Goal: Task Accomplishment & Management: Use online tool/utility

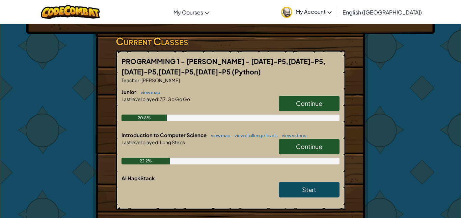
scroll to position [104, 0]
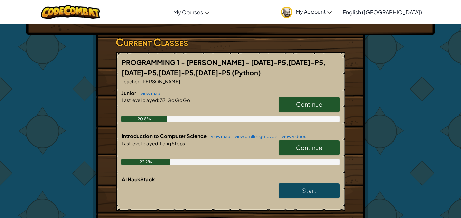
click at [296, 152] on link "Continue" at bounding box center [309, 148] width 61 height 16
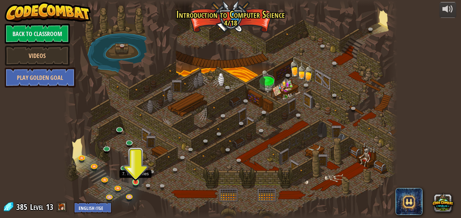
click at [138, 180] on img at bounding box center [136, 174] width 8 height 18
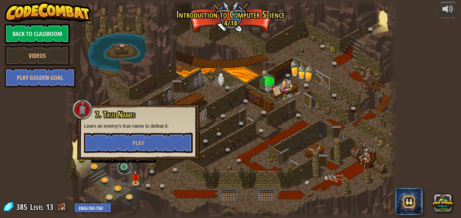
click at [125, 166] on link at bounding box center [124, 167] width 13 height 13
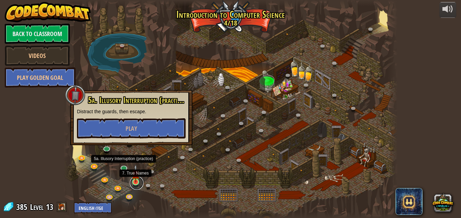
click at [138, 183] on link at bounding box center [136, 182] width 13 height 13
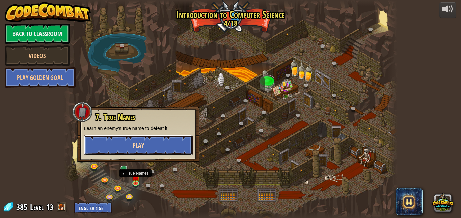
click at [136, 149] on span "Play" at bounding box center [138, 145] width 11 height 8
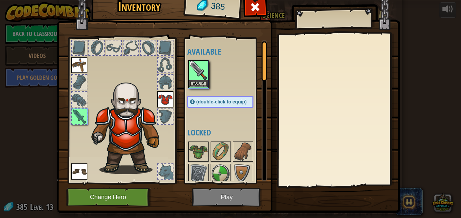
click at [136, 149] on img at bounding box center [129, 125] width 83 height 98
click at [198, 85] on button "Equip" at bounding box center [198, 83] width 19 height 7
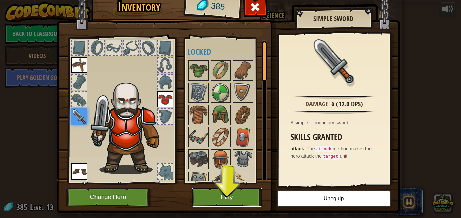
click at [221, 199] on button "Play" at bounding box center [227, 197] width 71 height 19
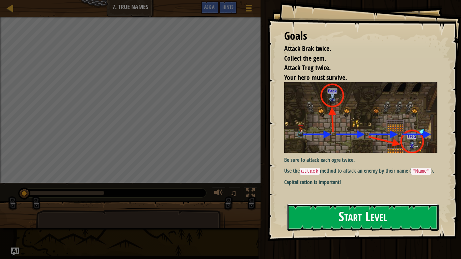
click at [341, 218] on button "Start Level" at bounding box center [363, 217] width 152 height 27
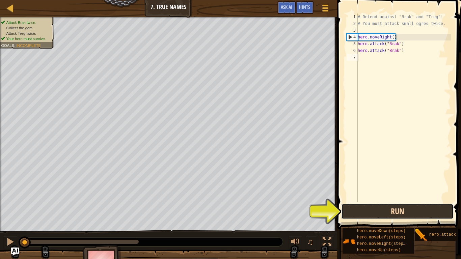
click at [365, 213] on button "Run" at bounding box center [397, 212] width 112 height 16
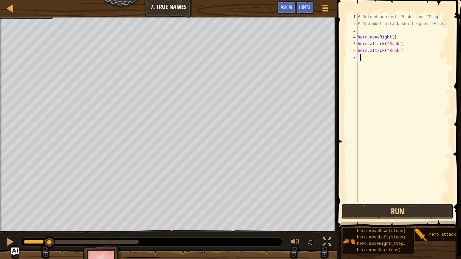
click at [365, 218] on button "Run" at bounding box center [397, 212] width 112 height 16
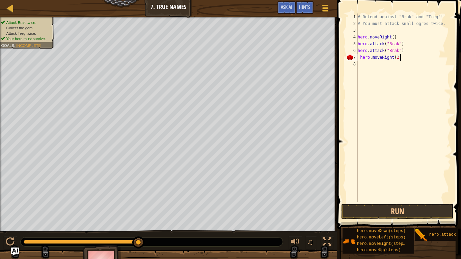
scroll to position [3, 6]
click at [406, 208] on button "Run" at bounding box center [397, 212] width 112 height 16
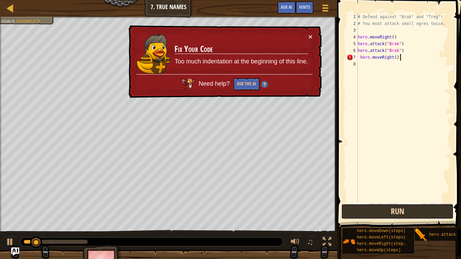
click at [406, 208] on button "Run" at bounding box center [397, 212] width 112 height 16
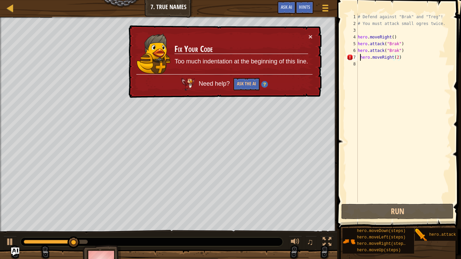
click at [359, 57] on div "# Defend against "Brak" and "Treg"! # You must attack small ogres twice. hero .…" at bounding box center [403, 114] width 94 height 202
type textarea "hero.moveRight(2)"
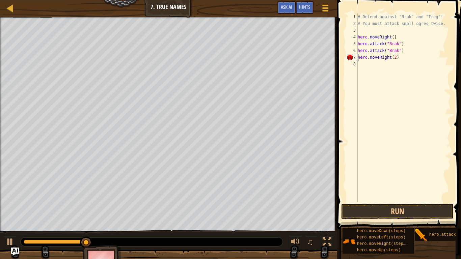
scroll to position [3, 5]
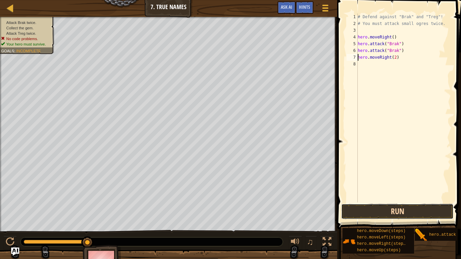
click at [381, 208] on button "Run" at bounding box center [397, 212] width 112 height 16
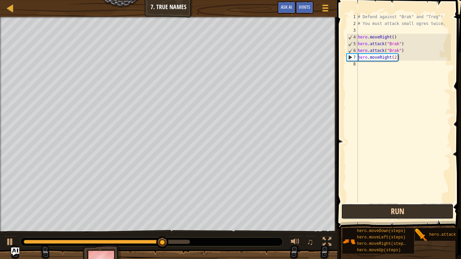
click at [393, 204] on button "Run" at bounding box center [397, 212] width 112 height 16
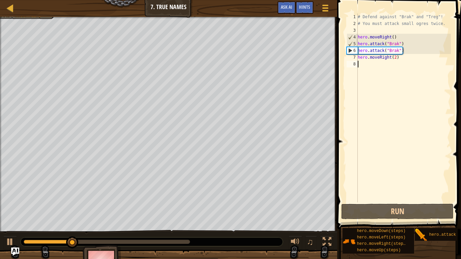
click at [382, 69] on div "# Defend against "Brak" and "Treg"! # You must attack small ogres twice. hero .…" at bounding box center [403, 114] width 94 height 202
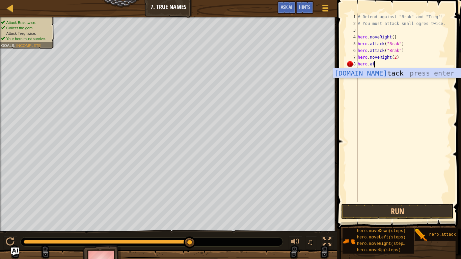
scroll to position [3, 2]
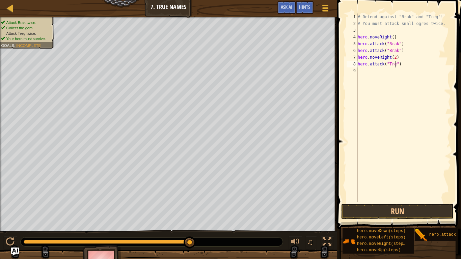
type textarea "hero.attack("Treg")"
click at [407, 67] on div "# Defend against "Brak" and "Treg"! # You must attack small ogres twice. hero .…" at bounding box center [403, 114] width 94 height 202
type textarea "hero.attack("Treg")"
click at [393, 211] on button "Run" at bounding box center [397, 212] width 112 height 16
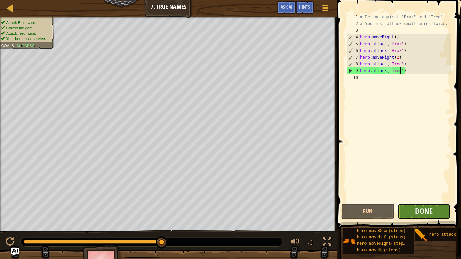
click at [412, 213] on button "Done" at bounding box center [424, 212] width 53 height 16
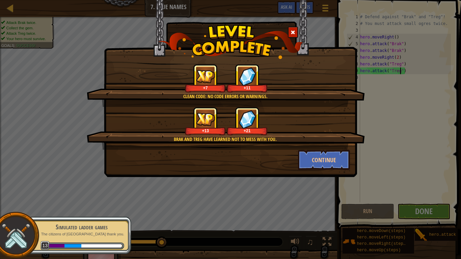
click at [294, 162] on div "Continue" at bounding box center [324, 160] width 62 height 20
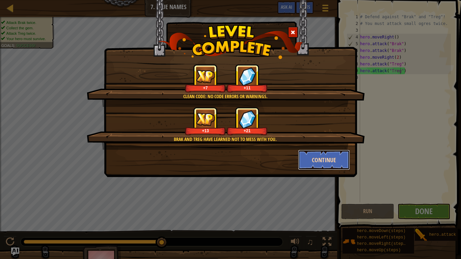
click at [305, 167] on button "Continue" at bounding box center [324, 160] width 52 height 20
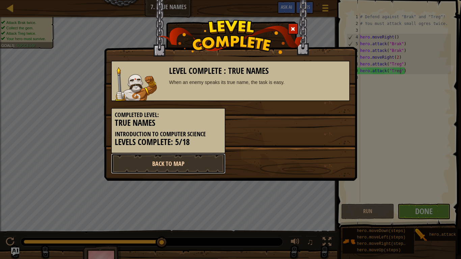
click at [202, 166] on link "Back to Map" at bounding box center [168, 164] width 114 height 20
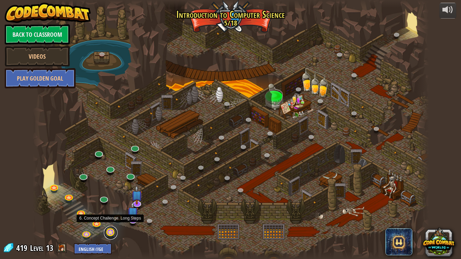
click at [112, 218] on link at bounding box center [110, 232] width 13 height 13
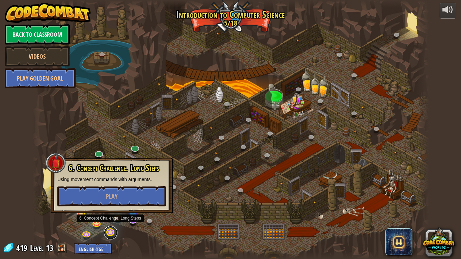
click at [110, 218] on link at bounding box center [110, 232] width 13 height 13
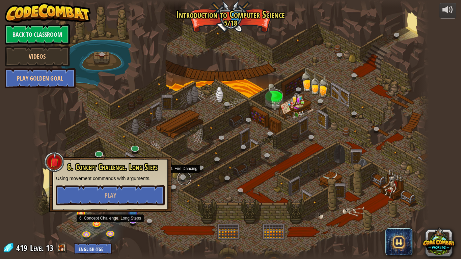
click at [185, 182] on link at bounding box center [184, 178] width 13 height 13
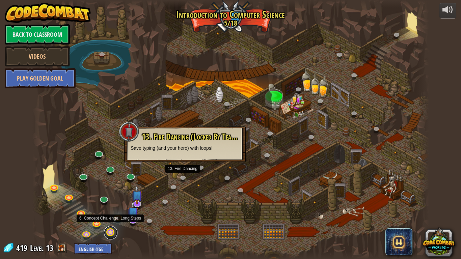
click at [108, 218] on link at bounding box center [110, 232] width 13 height 13
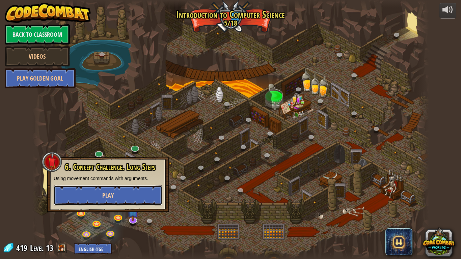
click at [111, 190] on button "Play" at bounding box center [108, 195] width 109 height 20
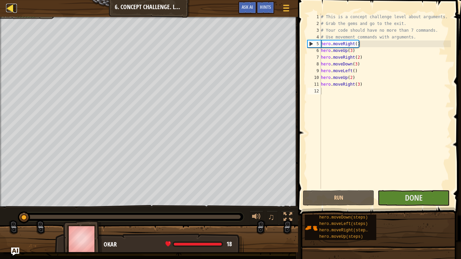
click at [12, 10] on div at bounding box center [10, 8] width 8 height 8
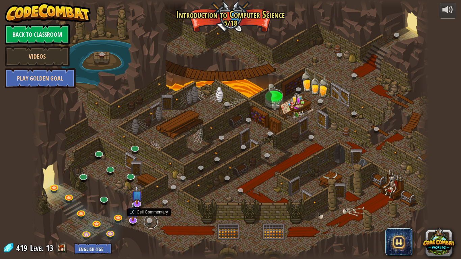
click at [148, 218] on link at bounding box center [150, 221] width 13 height 13
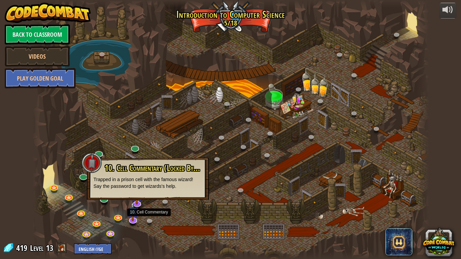
click at [254, 9] on div at bounding box center [230, 129] width 397 height 259
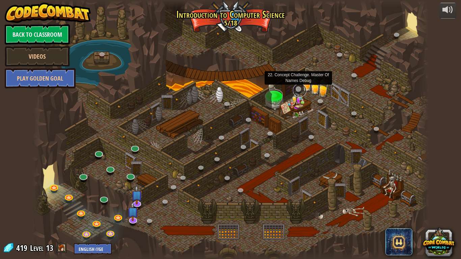
click at [300, 86] on link at bounding box center [299, 90] width 13 height 13
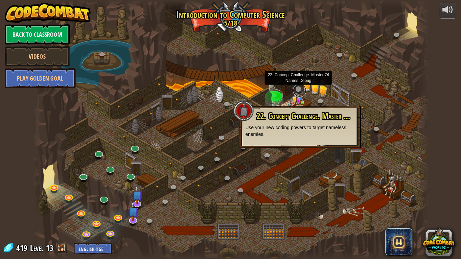
click at [300, 86] on link at bounding box center [299, 90] width 13 height 13
click at [154, 218] on link at bounding box center [150, 221] width 13 height 13
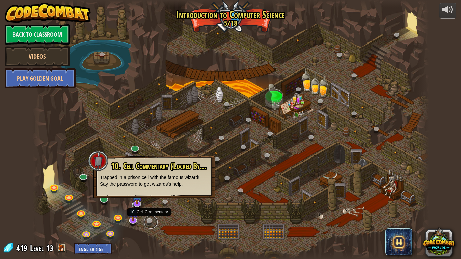
click at [154, 218] on link at bounding box center [150, 221] width 13 height 13
click at [135, 218] on img at bounding box center [132, 207] width 11 height 26
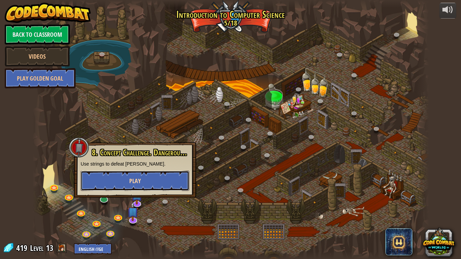
click at [144, 181] on button "Play" at bounding box center [135, 181] width 109 height 20
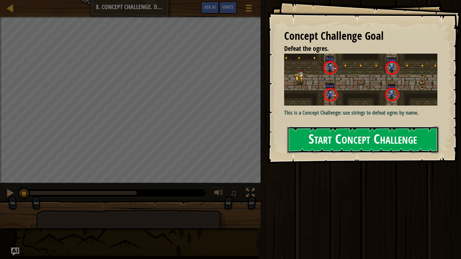
click at [327, 143] on button "Start Concept Challenge" at bounding box center [363, 140] width 152 height 27
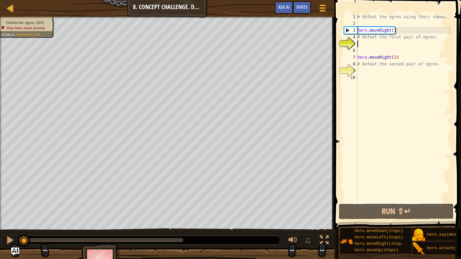
click at [380, 46] on div "# Defeat the ogres using their names. hero . moveRight ( ) # Defeat the first p…" at bounding box center [403, 114] width 95 height 202
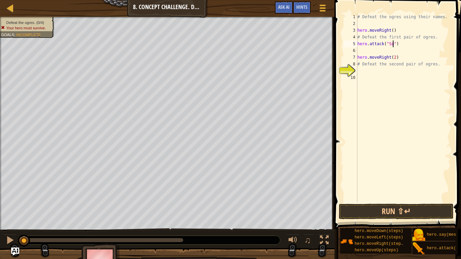
type textarea "hero.attack("Sog")"
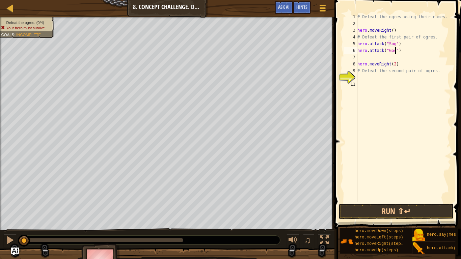
scroll to position [3, 6]
type textarea "hero.attack("Gos")"
click at [407, 210] on button "Run ⇧↵" at bounding box center [396, 212] width 115 height 16
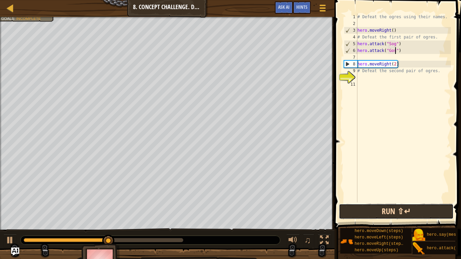
click at [391, 207] on button "Run ⇧↵" at bounding box center [396, 212] width 115 height 16
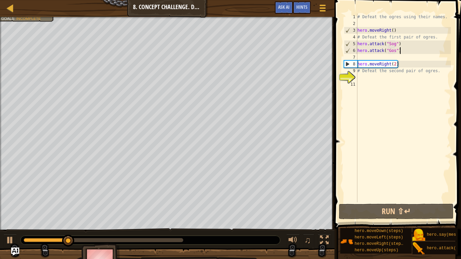
click at [402, 52] on div "# Defeat the ogres using their names. hero . moveRight ( ) # Defeat the first p…" at bounding box center [403, 114] width 95 height 202
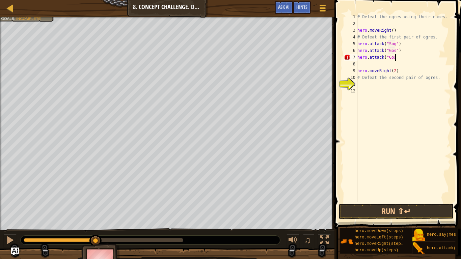
scroll to position [3, 5]
click at [400, 43] on div "# Defeat the ogres using their names. hero . moveRight ( ) # Defeat the first p…" at bounding box center [403, 114] width 95 height 202
type textarea "hero.attack("Sog")"
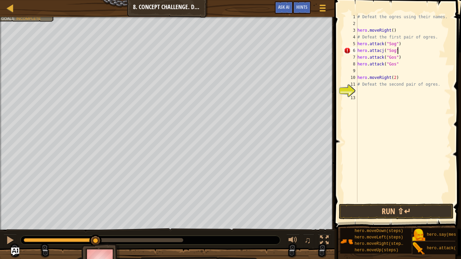
scroll to position [3, 6]
click at [383, 50] on div "# Defeat the ogres using their names. hero . moveRight ( ) # Defeat the first p…" at bounding box center [403, 114] width 95 height 202
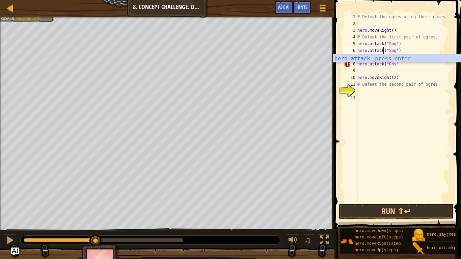
scroll to position [3, 4]
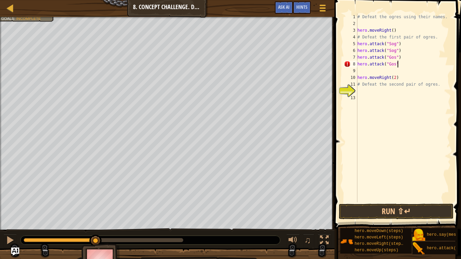
click at [398, 65] on div "# Defeat the ogres using their names. hero . moveRight ( ) # Defeat the first p…" at bounding box center [403, 114] width 95 height 202
type textarea "hero.attack("Gos")"
click at [401, 209] on button "Run ⇧↵" at bounding box center [396, 212] width 115 height 16
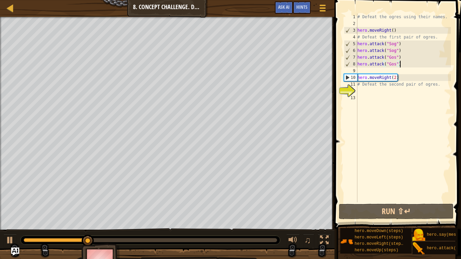
click at [393, 89] on div "# Defeat the ogres using their names. hero . moveRight ( ) # Defeat the first p…" at bounding box center [403, 114] width 95 height 202
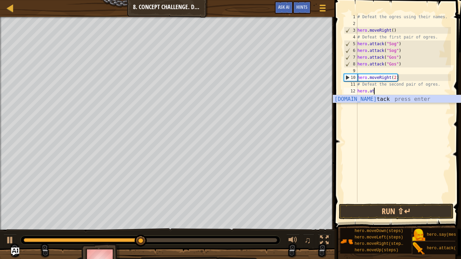
scroll to position [3, 2]
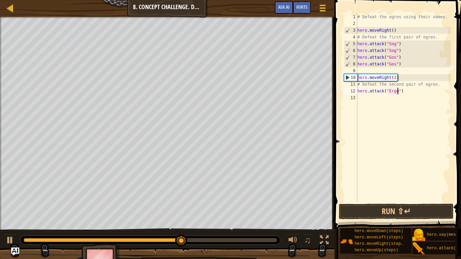
type textarea "hero.attack("Ergo")"
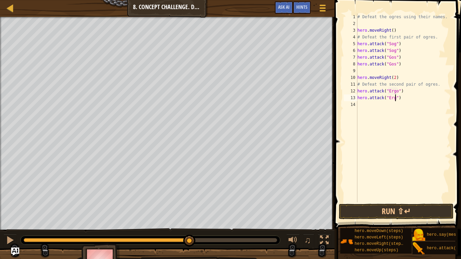
type textarea "hero.attack("Ergo")"
type textarea "hero.attack("Kro")"
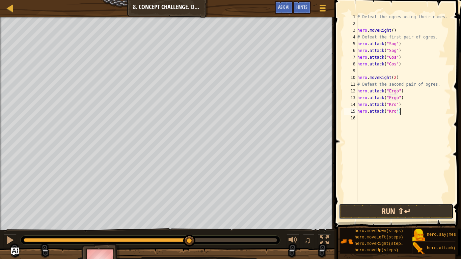
click at [382, 206] on button "Run ⇧↵" at bounding box center [396, 212] width 115 height 16
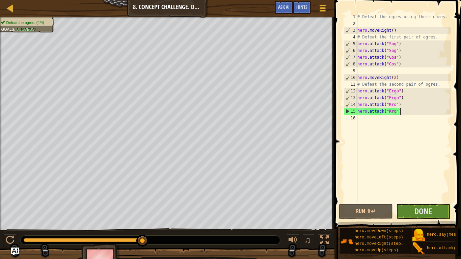
click at [377, 69] on div "# Defeat the ogres using their names. hero . moveRight ( ) # Defeat the first p…" at bounding box center [403, 114] width 95 height 202
click at [398, 78] on div "# Defeat the ogres using their names. hero . moveRight ( ) # Defeat the first p…" at bounding box center [403, 114] width 95 height 202
type textarea "hero.moveRight(2)"
click at [393, 72] on div "# Defeat the ogres using their names. hero . moveRight ( ) # Defeat the first p…" at bounding box center [403, 114] width 95 height 202
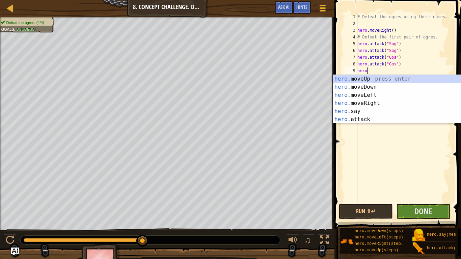
scroll to position [3, 2]
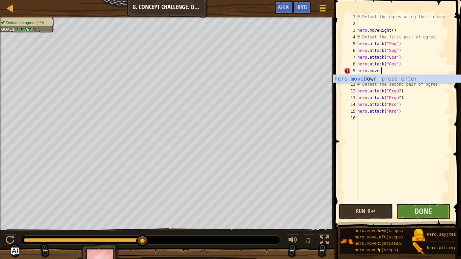
type textarea "hero.movedo"
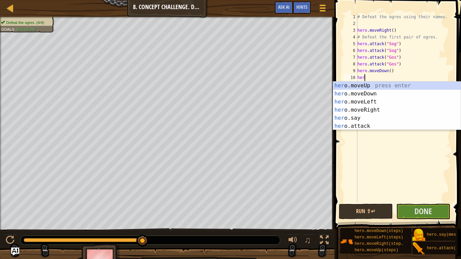
scroll to position [3, 1]
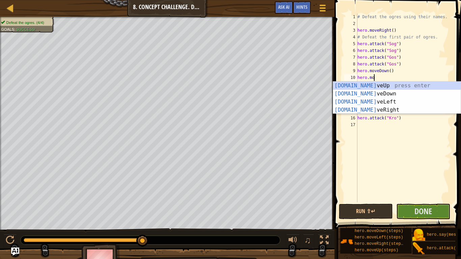
type textarea "hero.move"
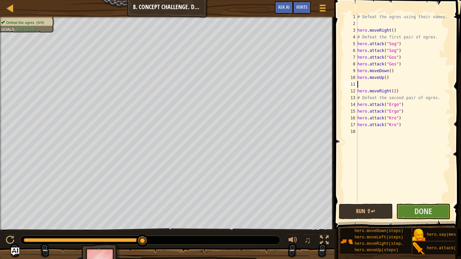
scroll to position [3, 0]
click at [357, 69] on div "9" at bounding box center [350, 70] width 13 height 7
click at [407, 125] on div "# Defeat the ogres using their names. hero . moveRight ( ) # Defeat the first p…" at bounding box center [403, 114] width 95 height 202
type textarea "hero.attack("Kro")"
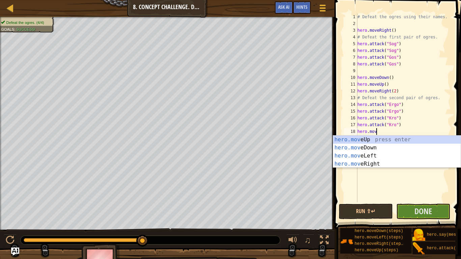
scroll to position [3, 3]
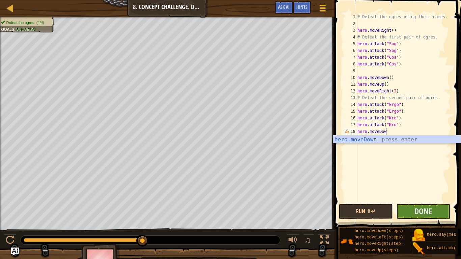
type textarea "hero.moveDown"
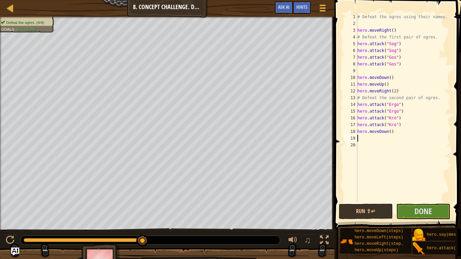
scroll to position [3, 0]
click at [423, 207] on span "Done" at bounding box center [423, 211] width 18 height 11
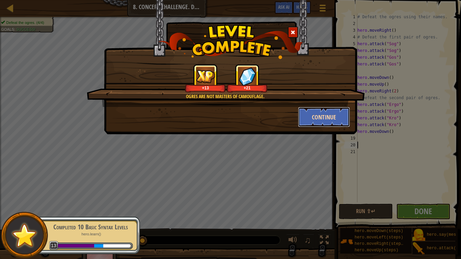
click at [313, 118] on button "Continue" at bounding box center [324, 117] width 52 height 20
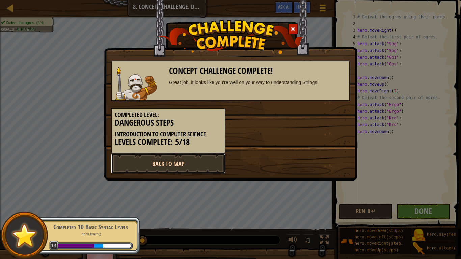
click at [211, 166] on link "Back to Map" at bounding box center [168, 164] width 114 height 20
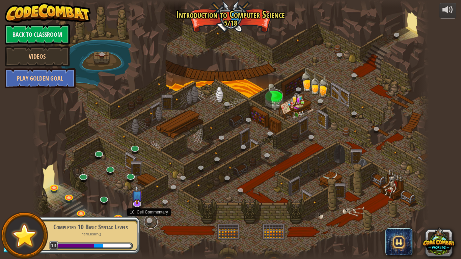
click at [149, 218] on link at bounding box center [150, 221] width 13 height 13
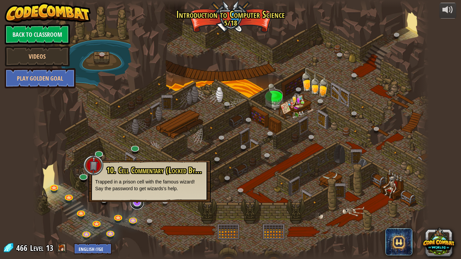
click at [138, 204] on link at bounding box center [136, 202] width 13 height 13
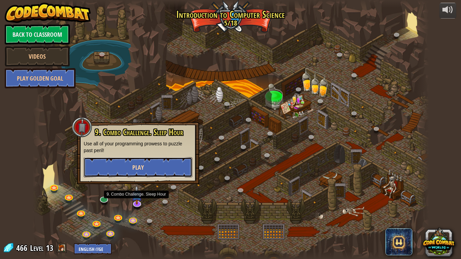
click at [142, 167] on span "Play" at bounding box center [137, 167] width 11 height 8
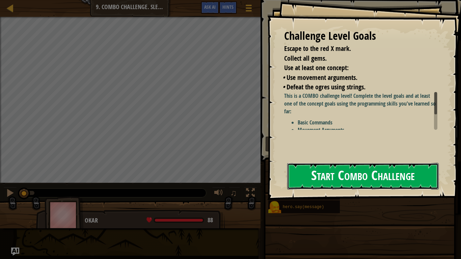
click at [337, 183] on button "Start Combo Challenge" at bounding box center [363, 176] width 152 height 27
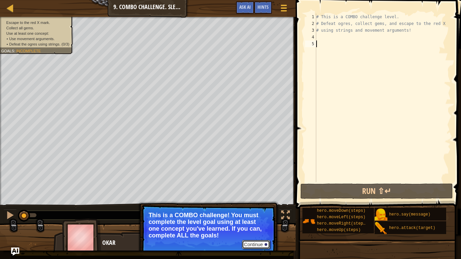
click at [247, 218] on button "Continue" at bounding box center [256, 244] width 28 height 9
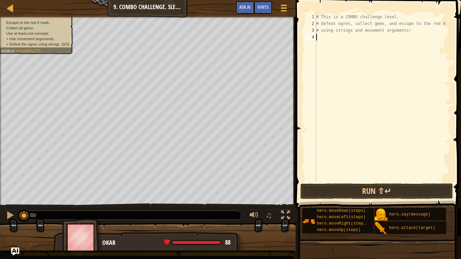
type textarea "her"
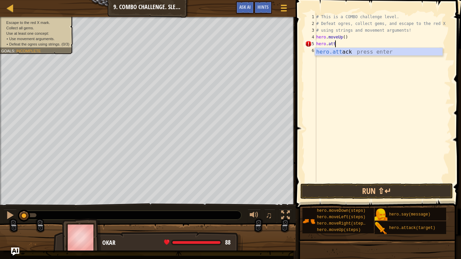
scroll to position [3, 2]
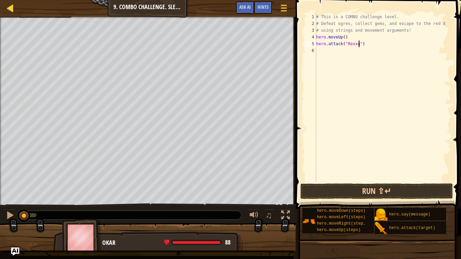
type textarea "hero.attack("Rexxar")"
click at [381, 42] on div "# This is a COMBO challenge level. # Defeat [PERSON_NAME], collect gems, and es…" at bounding box center [383, 104] width 136 height 182
type textarea "hero.moveRight()"
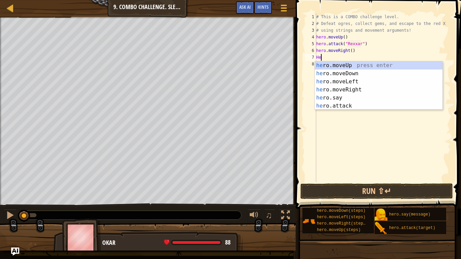
scroll to position [3, 0]
type textarea "H"
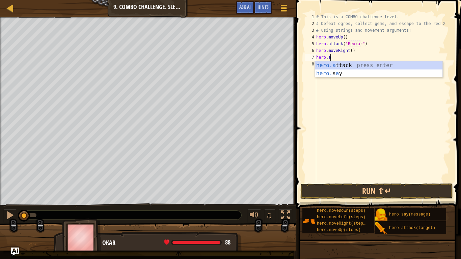
scroll to position [3, 2]
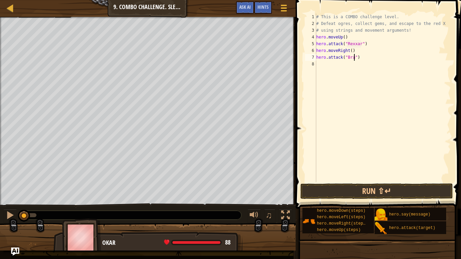
type textarea "hero.attack("Brack")"
click at [374, 64] on div "# This is a COMBO challenge level. # Defeat [PERSON_NAME], collect gems, and es…" at bounding box center [383, 104] width 136 height 182
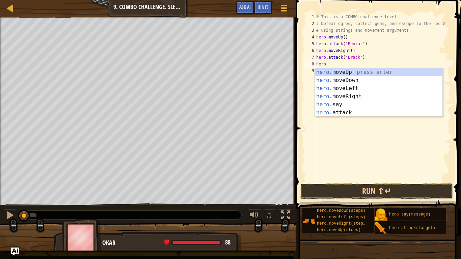
scroll to position [3, 1]
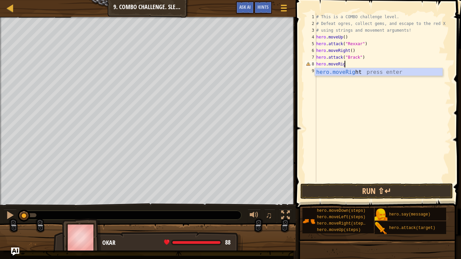
type textarea "hero.moveRight"
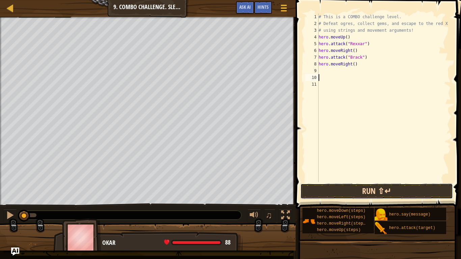
click at [349, 195] on button "Run ⇧↵" at bounding box center [376, 192] width 153 height 16
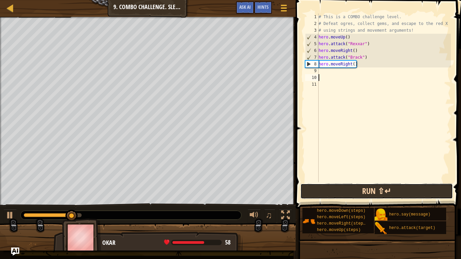
click at [347, 192] on button "Run ⇧↵" at bounding box center [376, 192] width 153 height 16
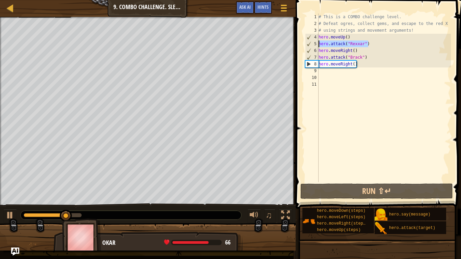
drag, startPoint x: 371, startPoint y: 43, endPoint x: 318, endPoint y: 45, distance: 52.7
click at [318, 45] on div "1 2 3 4 5 6 7 8 9 10 11 # This is a COMBO challenge level. # Defeat [PERSON_NAM…" at bounding box center [377, 97] width 147 height 169
type textarea "hero.attack("Rexxar")"
paste textarea
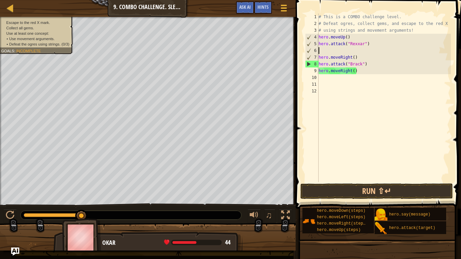
paste textarea "hero.attack("Rexxar")"
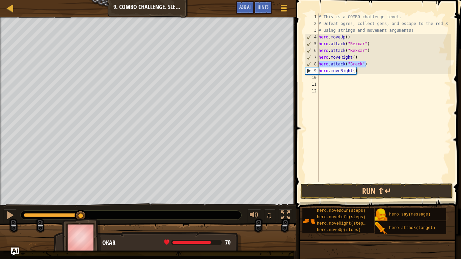
drag, startPoint x: 369, startPoint y: 66, endPoint x: 319, endPoint y: 64, distance: 50.3
click at [319, 64] on div "# This is a COMBO challenge level. # Defeat [PERSON_NAME], collect gems, and es…" at bounding box center [384, 104] width 134 height 182
type textarea "hero.attack("Brack")"
click at [373, 61] on div "# This is a COMBO challenge level. # Defeat [PERSON_NAME], collect gems, and es…" at bounding box center [384, 97] width 134 height 169
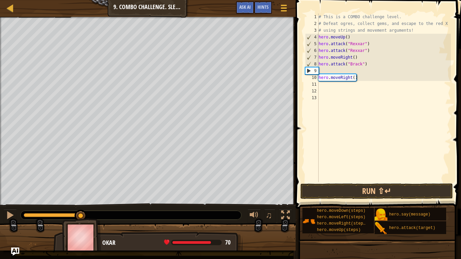
paste textarea "hero.attack("Brack")"
type textarea "hero.attack("Brack")"
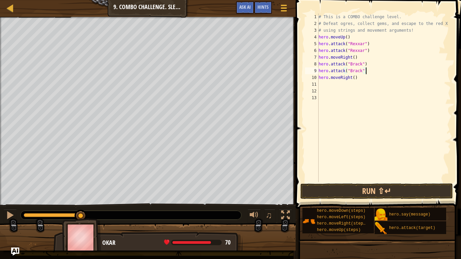
click at [361, 84] on div "# This is a COMBO challenge level. # Defeat [PERSON_NAME], collect gems, and es…" at bounding box center [384, 104] width 134 height 182
type textarea "hero.moveDown()"
drag, startPoint x: 367, startPoint y: 89, endPoint x: 315, endPoint y: 91, distance: 52.7
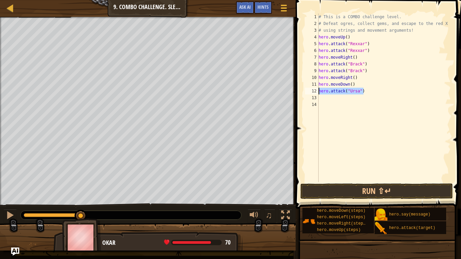
click at [315, 91] on div "hero.attack("Ursa") 1 2 3 4 5 6 7 8 9 10 11 12 13 14 # This is a COMBO challeng…" at bounding box center [377, 97] width 147 height 169
type textarea "hero.attack("Ursa")"
click at [363, 93] on div "# This is a COMBO challenge level. # Defeat [PERSON_NAME], collect gems, and es…" at bounding box center [384, 97] width 134 height 169
paste textarea "hero.attack("Ursa")"
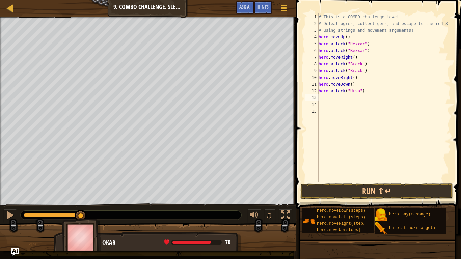
type textarea "hero.attack("Ursa")"
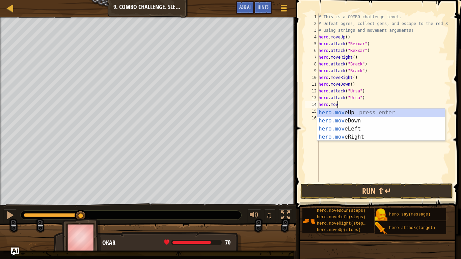
scroll to position [3, 3]
type textarea "hero.movedo"
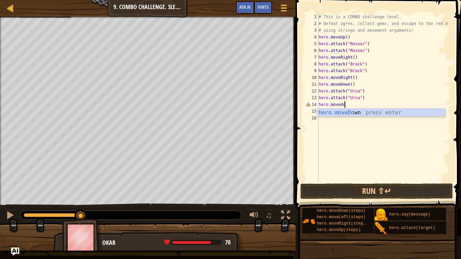
scroll to position [3, 0]
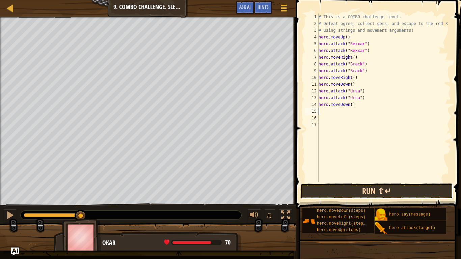
click at [351, 191] on button "Run ⇧↵" at bounding box center [376, 192] width 153 height 16
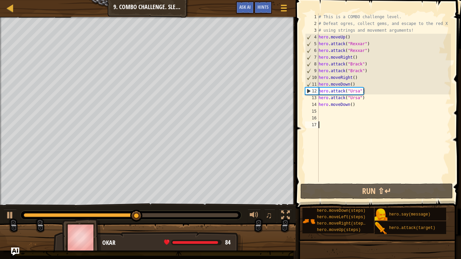
click at [347, 180] on div "# This is a COMBO challenge level. # Defeat [PERSON_NAME], collect gems, and es…" at bounding box center [384, 104] width 134 height 182
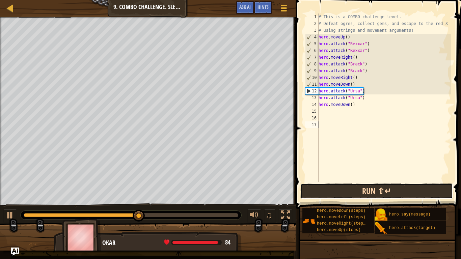
click at [347, 190] on button "Run ⇧↵" at bounding box center [376, 192] width 153 height 16
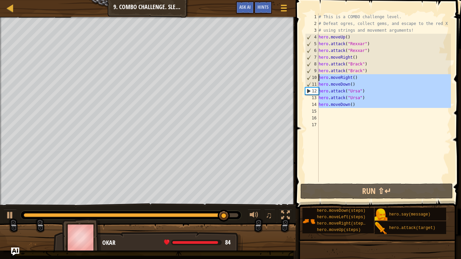
drag, startPoint x: 362, startPoint y: 108, endPoint x: 309, endPoint y: 79, distance: 59.8
click at [309, 79] on div "1 2 3 4 5 6 7 8 9 10 11 12 13 14 15 16 17 # This is a COMBO challenge level. # …" at bounding box center [377, 97] width 147 height 169
type textarea "hero.moveRight() hero.moveDown()"
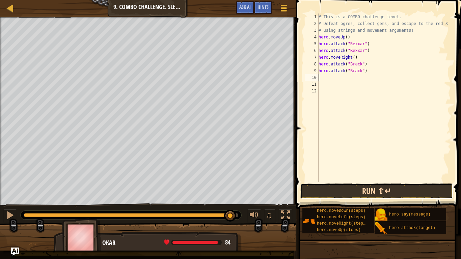
click at [336, 184] on button "Run ⇧↵" at bounding box center [376, 192] width 153 height 16
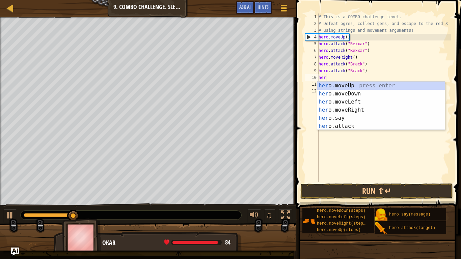
scroll to position [3, 1]
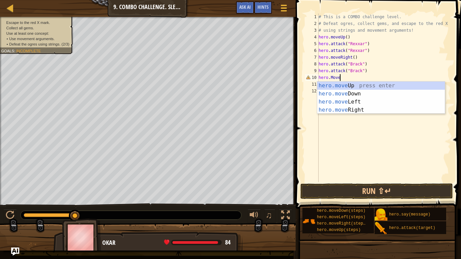
type textarea "hero.MoveR"
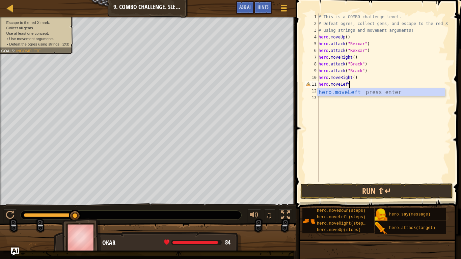
scroll to position [3, 4]
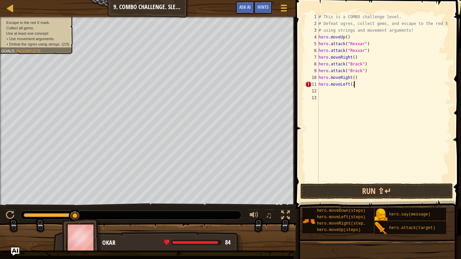
type textarea "hero.moveLeft(2)"
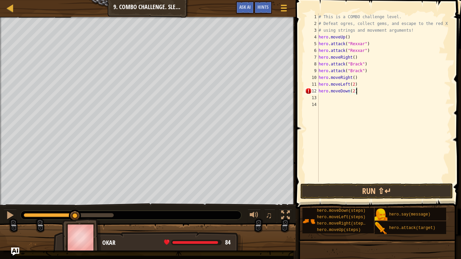
scroll to position [3, 5]
type textarea "hero.moveDown(2)"
click at [352, 191] on button "Run ⇧↵" at bounding box center [376, 192] width 153 height 16
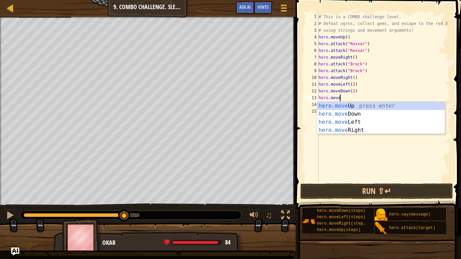
scroll to position [3, 3]
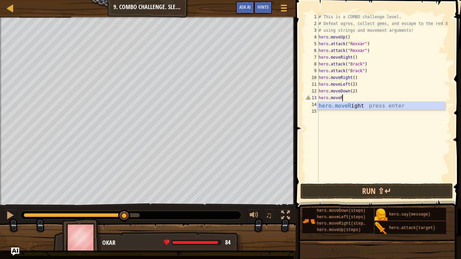
type textarea "hero.moveRi"
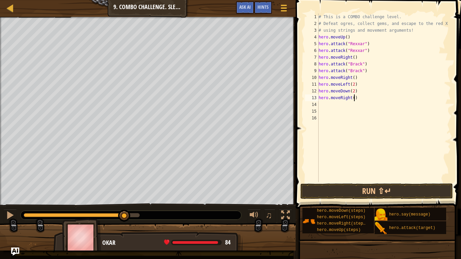
click at [353, 99] on div "# This is a COMBO challenge level. # Defeat [PERSON_NAME], collect gems, and es…" at bounding box center [384, 104] width 134 height 182
type textarea "hero.moveRight(2)"
click at [343, 113] on div "# This is a COMBO challenge level. # Defeat [PERSON_NAME], collect gems, and es…" at bounding box center [384, 104] width 134 height 182
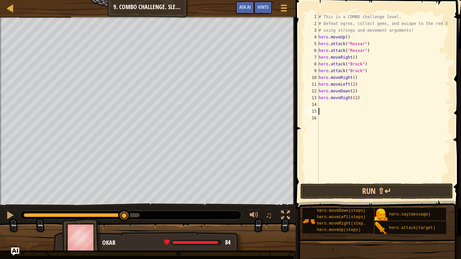
click at [338, 107] on div "# This is a COMBO challenge level. # Defeat [PERSON_NAME], collect gems, and es…" at bounding box center [384, 104] width 134 height 182
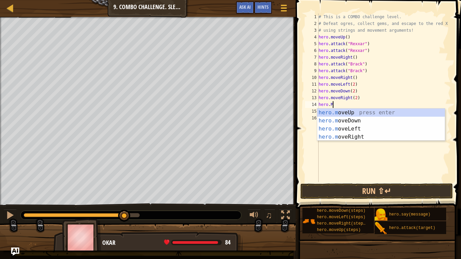
scroll to position [3, 2]
type textarea "[DOMAIN_NAME]"
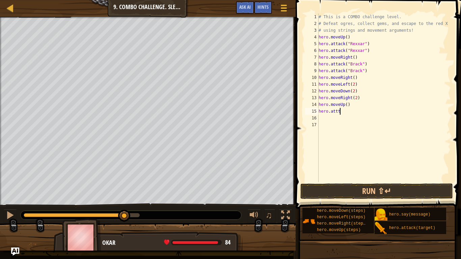
scroll to position [3, 2]
type textarea "hero.attack("Ursa")"
drag, startPoint x: 366, startPoint y: 112, endPoint x: 319, endPoint y: 113, distance: 46.6
click at [319, 113] on div "# This is a COMBO challenge level. # Defeat [PERSON_NAME], collect gems, and es…" at bounding box center [384, 104] width 134 height 182
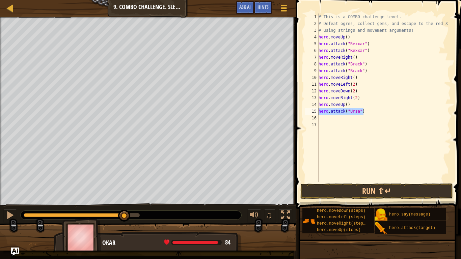
click at [320, 118] on div "# This is a COMBO challenge level. # Defeat [PERSON_NAME], collect gems, and es…" at bounding box center [384, 104] width 134 height 182
paste textarea "hero.attack("Ursa")"
type textarea "hero.attack("Ursa")"
click at [337, 126] on div "# This is a COMBO challenge level. # Defeat [PERSON_NAME], collect gems, and es…" at bounding box center [384, 104] width 134 height 182
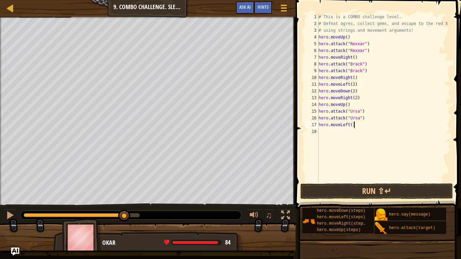
scroll to position [3, 4]
type textarea "hero.moveLeft(2)"
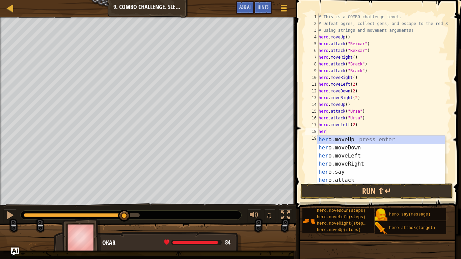
type textarea "hero"
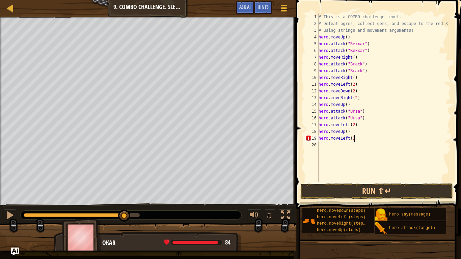
scroll to position [3, 5]
click at [373, 190] on button "Run ⇧↵" at bounding box center [376, 192] width 153 height 16
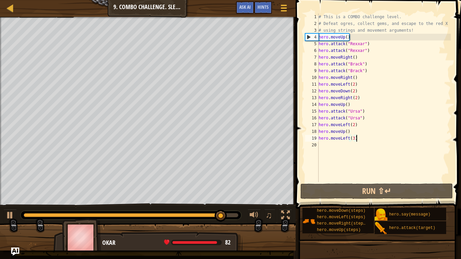
click at [349, 123] on div "# This is a COMBO challenge level. # Defeat [PERSON_NAME], collect gems, and es…" at bounding box center [384, 104] width 134 height 182
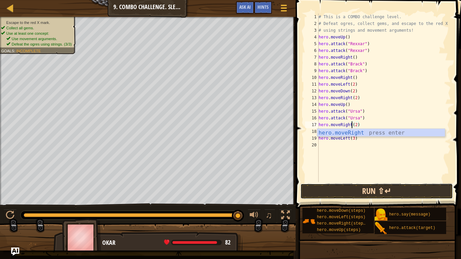
click at [351, 189] on button "Run ⇧↵" at bounding box center [376, 192] width 153 height 16
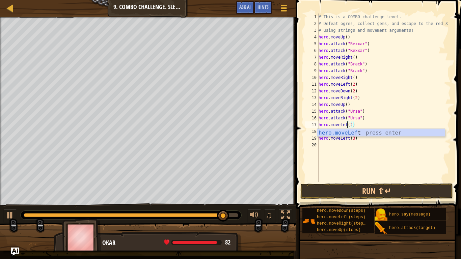
scroll to position [3, 5]
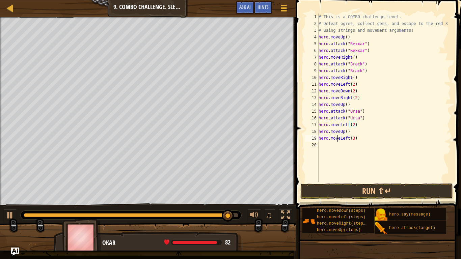
click at [338, 139] on div "# This is a COMBO challenge level. # Defeat [PERSON_NAME], collect gems, and es…" at bounding box center [384, 104] width 134 height 182
click at [348, 139] on div "# This is a COMBO challenge level. # Defeat [PERSON_NAME], collect gems, and es…" at bounding box center [384, 104] width 134 height 182
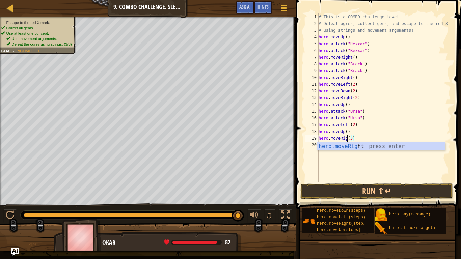
scroll to position [3, 5]
click at [356, 192] on button "Run ⇧↵" at bounding box center [376, 192] width 153 height 16
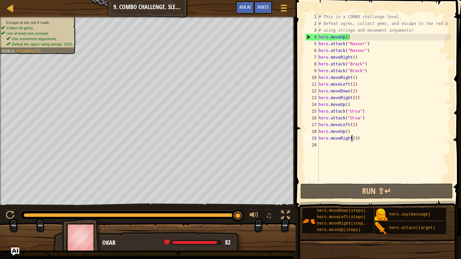
click at [357, 137] on div "# This is a COMBO challenge level. # Defeat [PERSON_NAME], collect gems, and es…" at bounding box center [384, 104] width 134 height 182
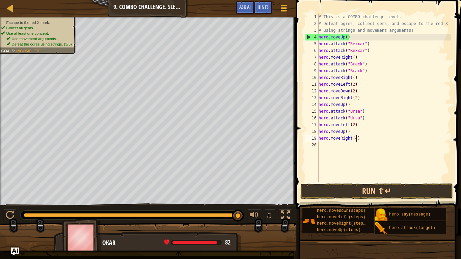
scroll to position [3, 5]
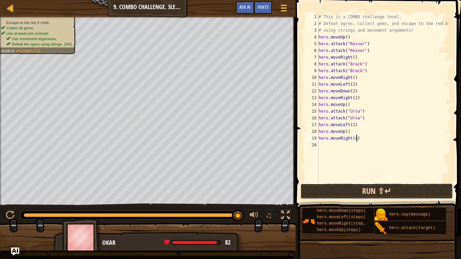
click at [366, 184] on button "Run ⇧↵" at bounding box center [376, 192] width 153 height 16
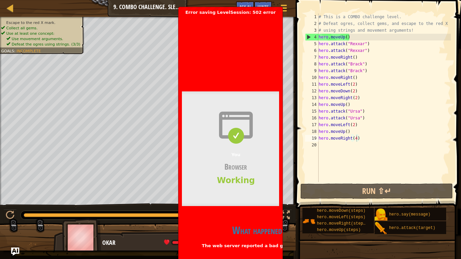
click at [258, 55] on header "Bad gateway Error code 502 Visit [DOMAIN_NAME] for more information. [DATE] 17:…" at bounding box center [344, 47] width 324 height 65
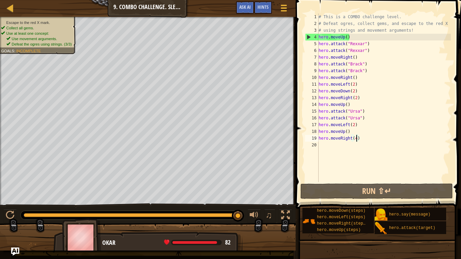
click at [357, 138] on div "# This is a COMBO challenge level. # Defeat [PERSON_NAME], collect gems, and es…" at bounding box center [384, 104] width 134 height 182
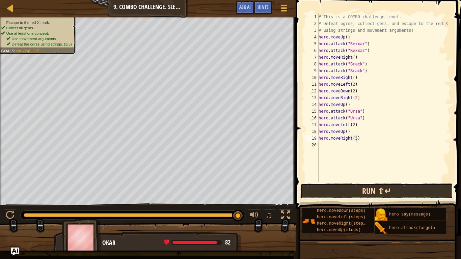
click at [367, 194] on button "Run ⇧↵" at bounding box center [376, 192] width 153 height 16
click at [325, 193] on button "Run ⇧↵" at bounding box center [376, 192] width 153 height 16
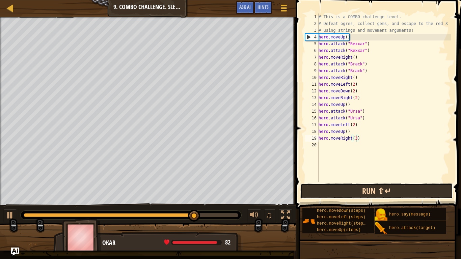
click at [346, 192] on button "Run ⇧↵" at bounding box center [376, 192] width 153 height 16
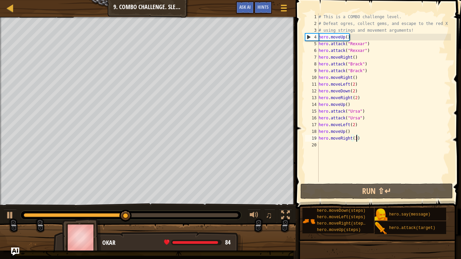
click at [362, 99] on div "# This is a COMBO challenge level. # Defeat [PERSON_NAME], collect gems, and es…" at bounding box center [384, 104] width 134 height 182
click at [357, 92] on div "# This is a COMBO challenge level. # Defeat [PERSON_NAME], collect gems, and es…" at bounding box center [384, 104] width 134 height 182
type textarea "hero.moveDown(2)"
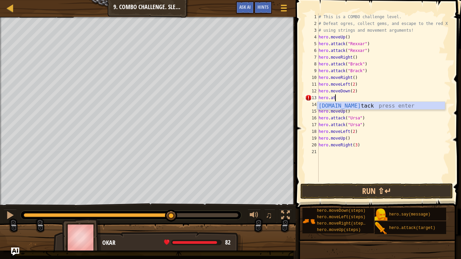
scroll to position [3, 2]
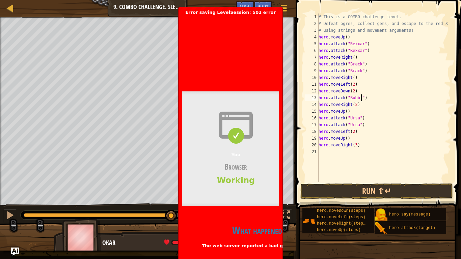
type textarea "hero.attack("Bubble")"
click at [355, 182] on div "# This is a COMBO challenge level. # Defeat [PERSON_NAME], collect gems, and es…" at bounding box center [384, 104] width 134 height 182
click at [351, 189] on button "Run ⇧↵" at bounding box center [376, 192] width 153 height 16
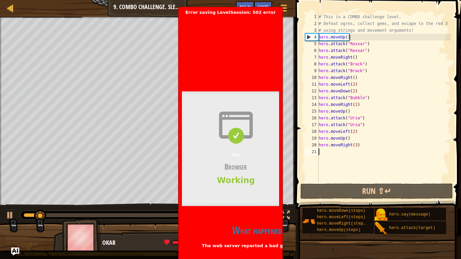
click at [268, 62] on header "Bad gateway Error code 502 Visit [DOMAIN_NAME] for more information. [DATE] 17:…" at bounding box center [344, 47] width 324 height 65
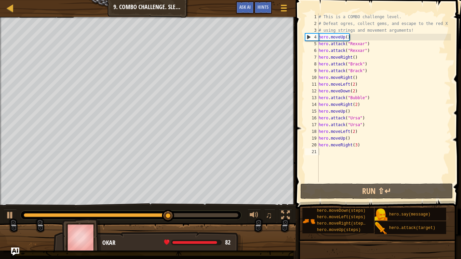
type textarea "hero.attack("Bubble")"
click at [369, 99] on div "# This is a COMBO challenge level. # Defeat [PERSON_NAME], collect gems, and es…" at bounding box center [384, 104] width 134 height 182
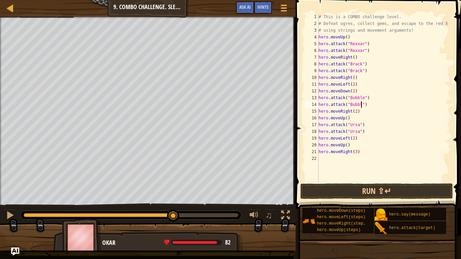
scroll to position [3, 7]
click at [370, 193] on button "Run ⇧↵" at bounding box center [376, 192] width 153 height 16
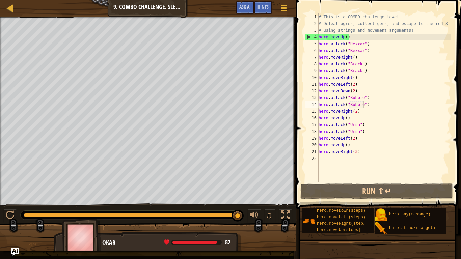
click at [273, 7] on div "Game Menu Done Hints Ask AI" at bounding box center [263, 9] width 60 height 16
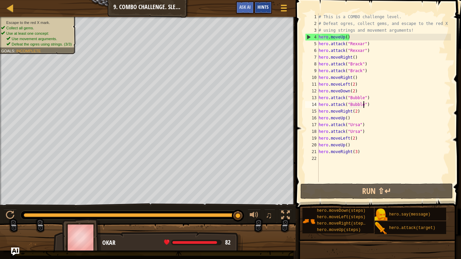
click at [266, 6] on span "Hints" at bounding box center [262, 7] width 11 height 6
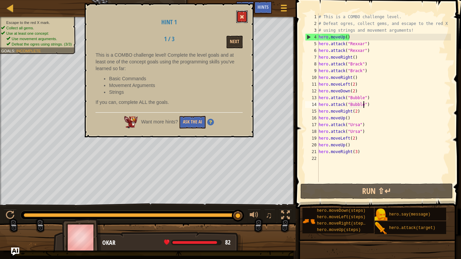
click at [243, 18] on span at bounding box center [242, 17] width 5 height 5
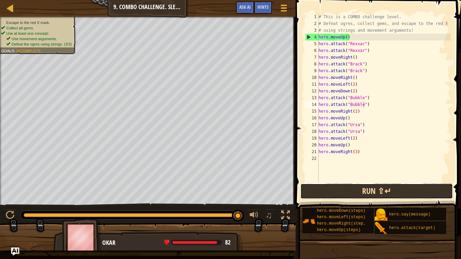
click at [368, 190] on button "Run ⇧↵" at bounding box center [376, 192] width 153 height 16
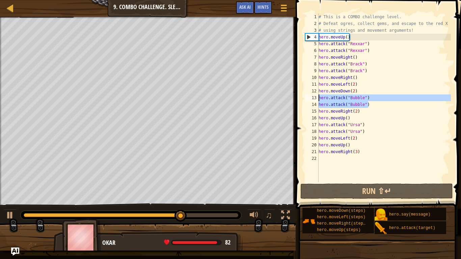
drag, startPoint x: 380, startPoint y: 107, endPoint x: 318, endPoint y: 98, distance: 62.5
click at [318, 98] on div "hero.attack("Bubble") 1 2 3 4 5 6 7 8 9 10 11 12 13 14 15 16 17 18 19 20 21 22 …" at bounding box center [377, 97] width 147 height 169
type textarea "hero.attack("Bubble") hero.attack("Bubble")"
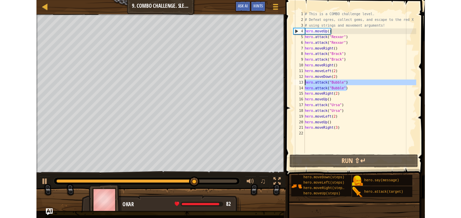
scroll to position [3, 0]
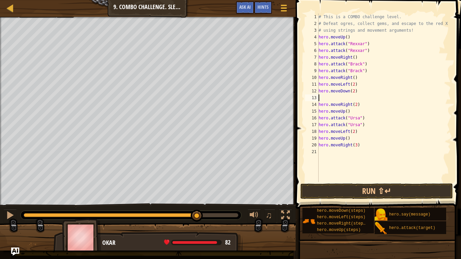
type textarea "hero.moveDown(2)"
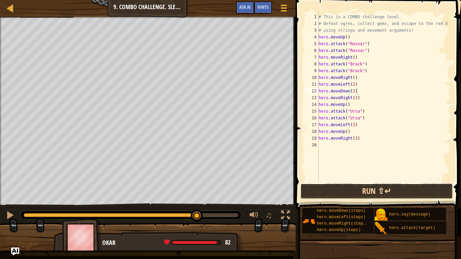
click at [319, 188] on button "Run ⇧↵" at bounding box center [376, 192] width 153 height 16
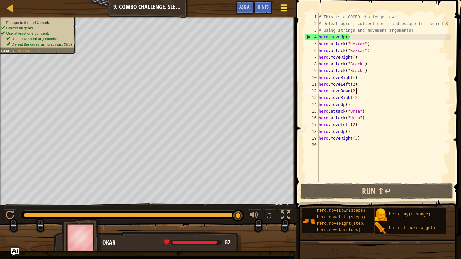
click at [289, 7] on button "Game Menu" at bounding box center [284, 9] width 18 height 17
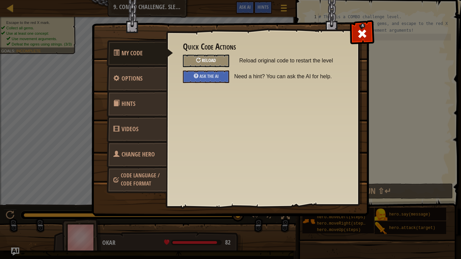
click at [214, 64] on div "Reload" at bounding box center [206, 61] width 46 height 12
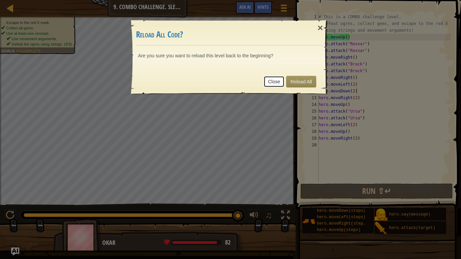
click at [276, 85] on link "Close" at bounding box center [274, 81] width 21 height 11
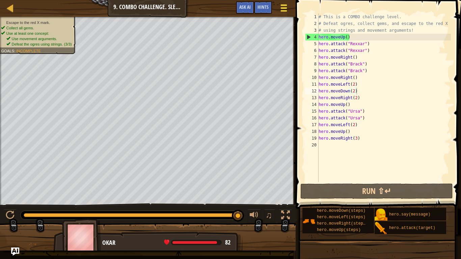
click at [287, 8] on div at bounding box center [283, 8] width 9 height 10
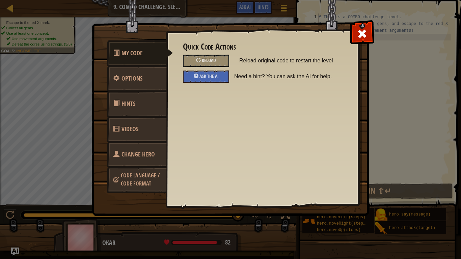
click at [73, 147] on div "My Code Options Hints Videos Change Hero Code Language / Code Format Quick Code…" at bounding box center [230, 129] width 461 height 259
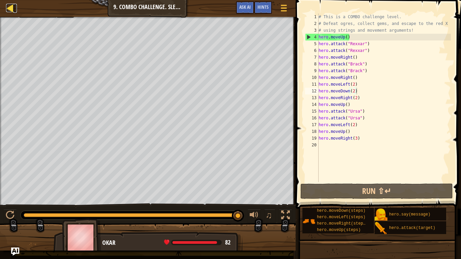
click at [13, 7] on div at bounding box center [10, 8] width 8 height 8
